Goal: Navigation & Orientation: Find specific page/section

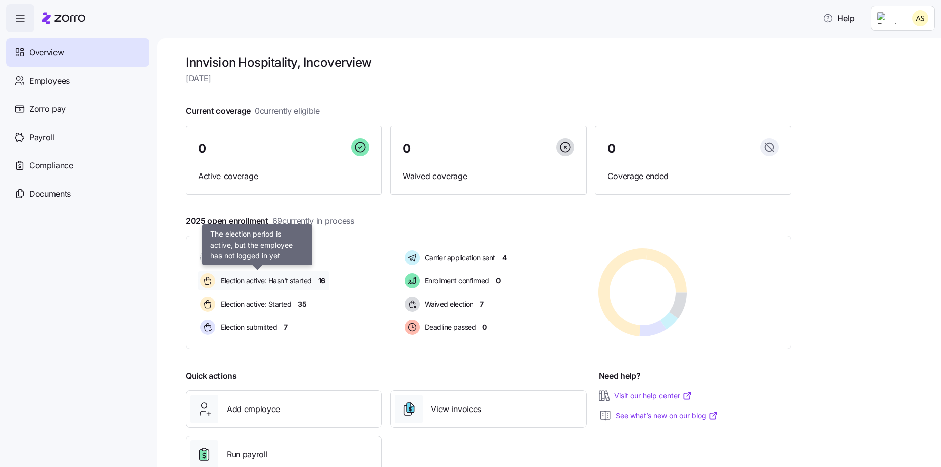
click at [297, 284] on span "Election active: Hasn't started" at bounding box center [265, 281] width 94 height 10
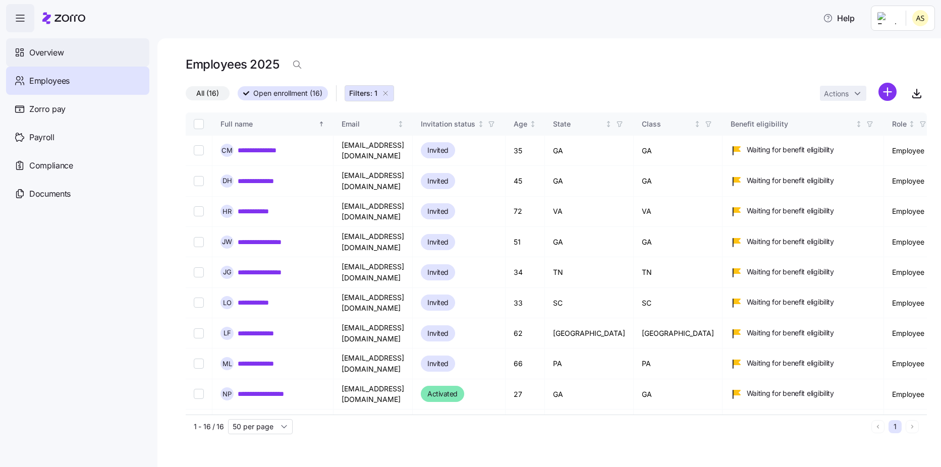
click at [39, 50] on span "Overview" at bounding box center [46, 52] width 34 height 13
